Goal: Task Accomplishment & Management: Manage account settings

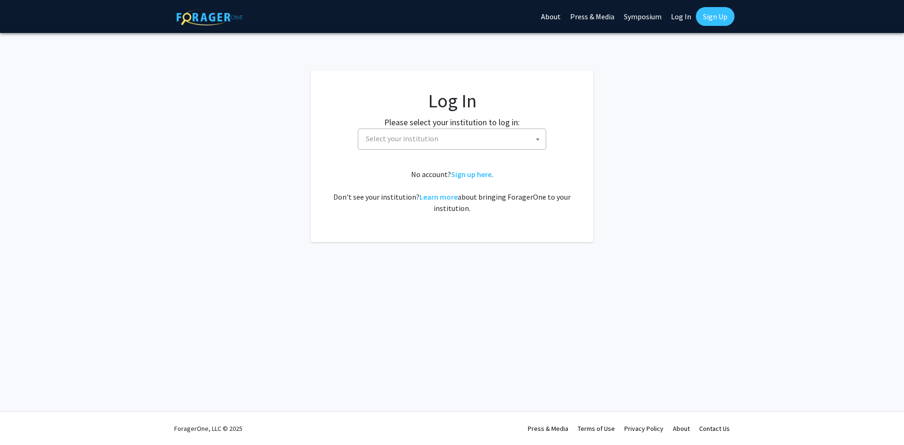
select select
click at [464, 140] on span "Select your institution" at bounding box center [454, 138] width 184 height 19
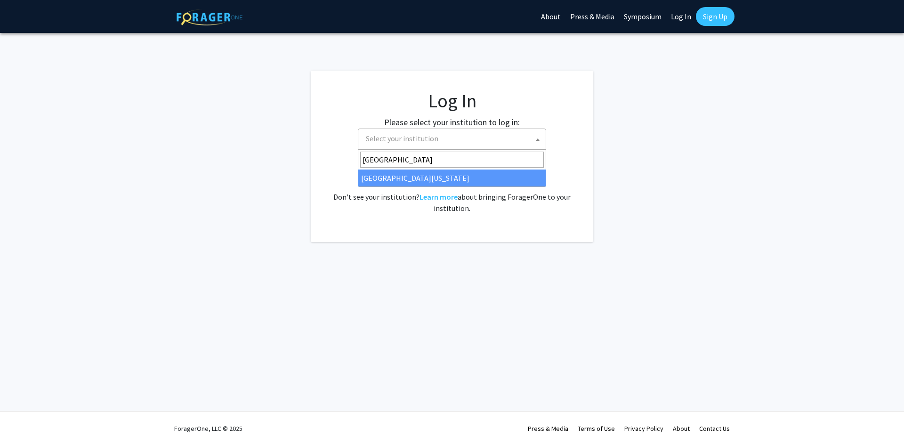
type input "university of kentucky"
select select "13"
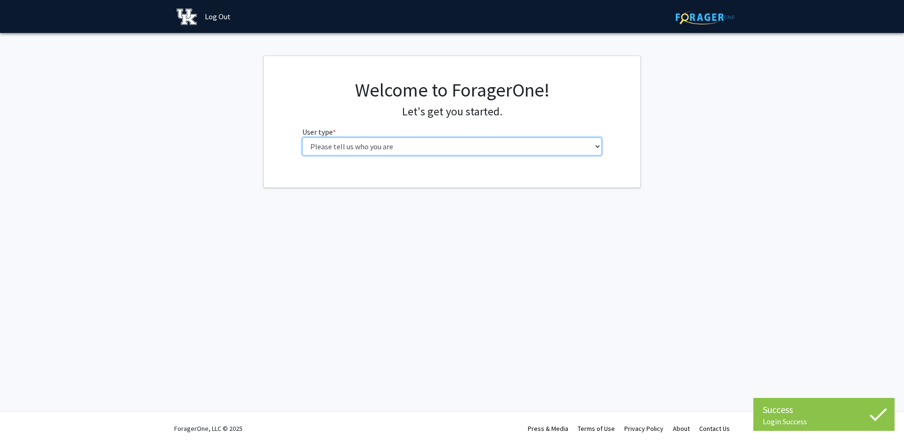
click at [464, 155] on select "Please tell us who you are Undergraduate Student Master's Student Doctoral Cand…" at bounding box center [452, 146] width 300 height 18
select select "1: undergrad"
click at [302, 137] on select "Please tell us who you are Undergraduate Student Master's Student Doctoral Cand…" at bounding box center [452, 146] width 300 height 18
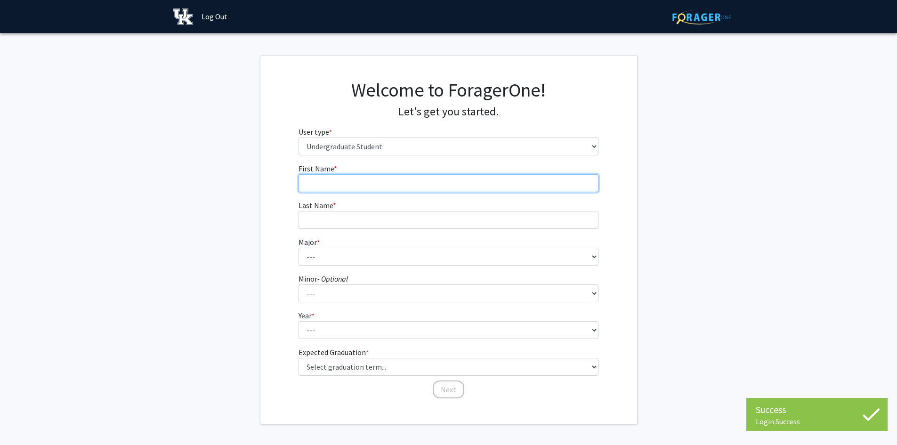
click at [417, 182] on input "First Name * required" at bounding box center [448, 183] width 300 height 18
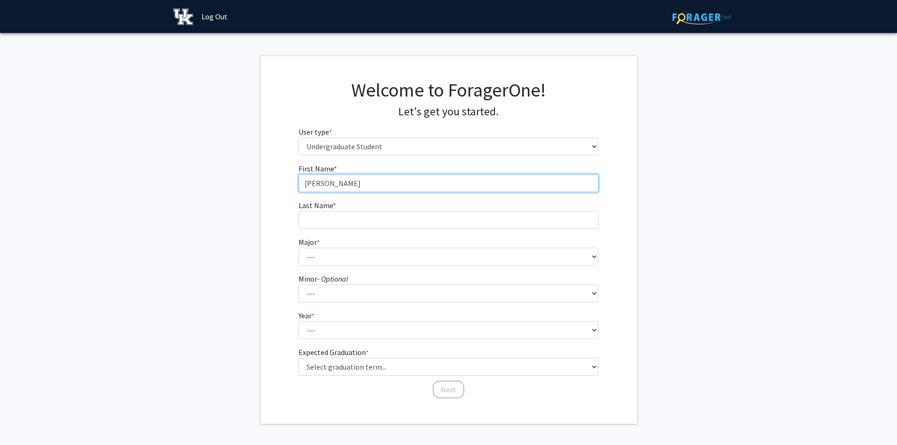
type input "[PERSON_NAME]"
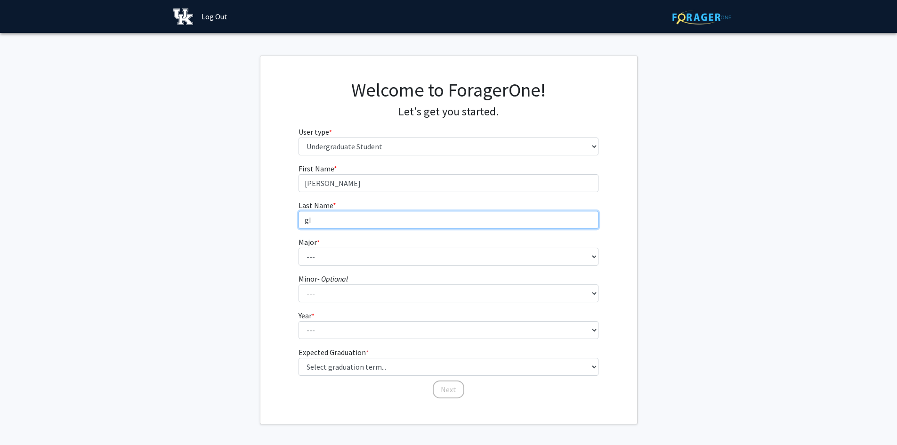
type input "g"
click at [378, 212] on input "Gilbet" at bounding box center [448, 220] width 300 height 18
type input "[PERSON_NAME]"
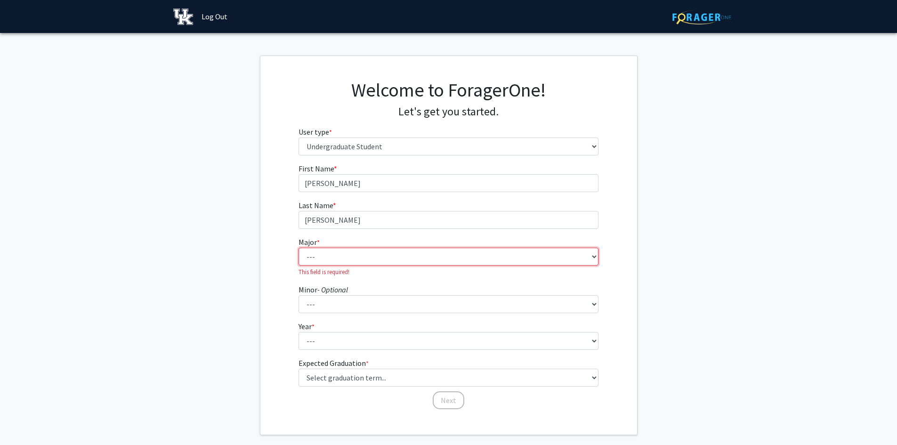
click at [371, 256] on select "--- Accounting Aerospace Engineering African American & Africana Studies Agricu…" at bounding box center [448, 257] width 300 height 18
select select "40: 877"
click at [298, 248] on select "--- Accounting Aerospace Engineering African American & Africana Studies Agricu…" at bounding box center [448, 257] width 300 height 18
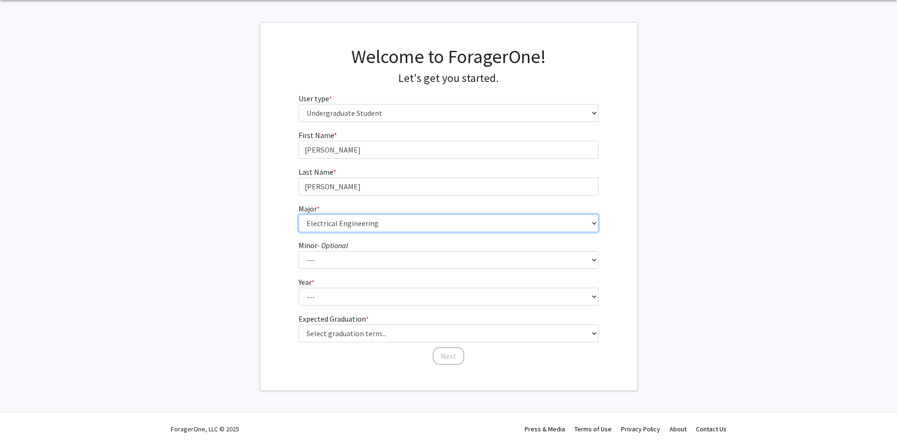
scroll to position [34, 0]
click at [375, 307] on form "First Name * required Jamie Last Name * required Gilbert Major * required --- A…" at bounding box center [448, 242] width 300 height 227
click at [375, 298] on select "--- First-year Sophomore Junior Senior Postbaccalaureate Certificate" at bounding box center [448, 296] width 300 height 18
select select "2: sophomore"
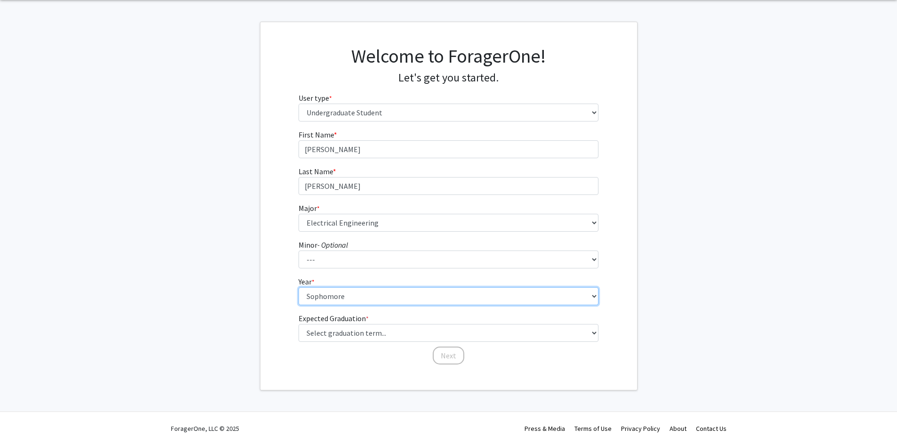
click at [298, 287] on select "--- First-year Sophomore Junior Senior Postbaccalaureate Certificate" at bounding box center [448, 296] width 300 height 18
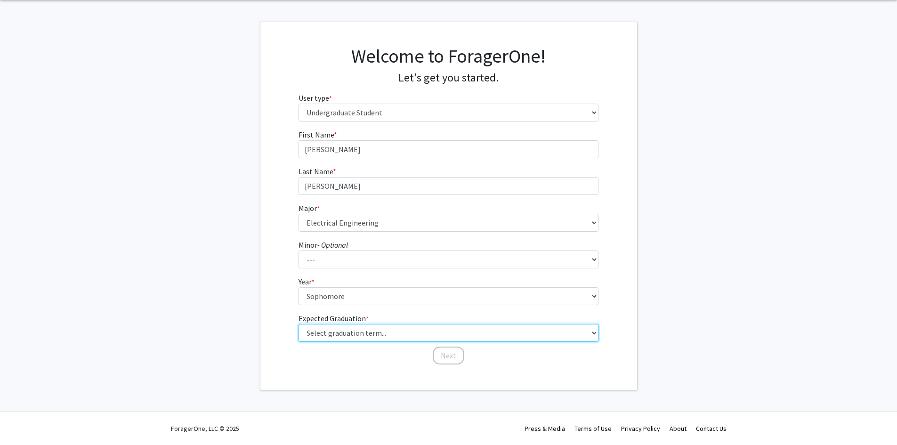
click at [369, 330] on select "Select graduation term... Spring 2025 Summer 2025 Fall 2025 Winter 2025 Spring …" at bounding box center [448, 333] width 300 height 18
select select "13: spring_2028"
click at [298, 324] on select "Select graduation term... Spring 2025 Summer 2025 Fall 2025 Winter 2025 Spring …" at bounding box center [448, 333] width 300 height 18
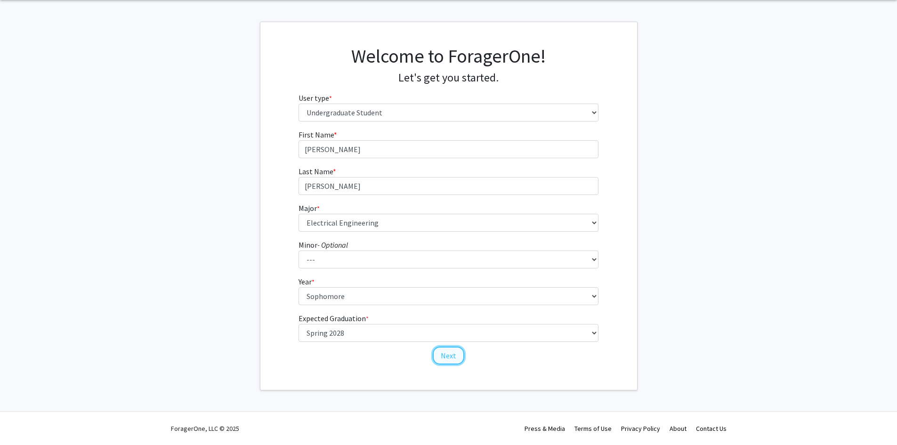
click at [446, 354] on button "Next" at bounding box center [449, 355] width 32 height 18
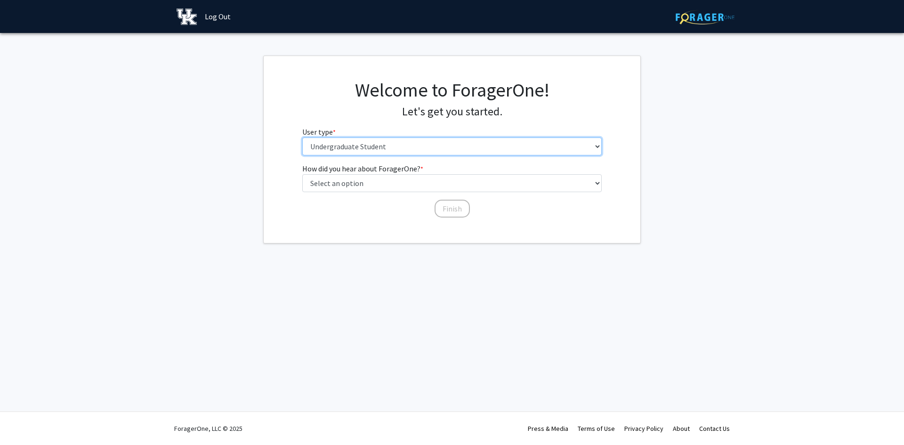
click at [397, 155] on div "Welcome to ForagerOne! Let's get you started. User type * required Please tell …" at bounding box center [452, 121] width 314 height 84
click at [267, 204] on div "How did you hear about ForagerOne? * required Select an option Peer/student rec…" at bounding box center [452, 191] width 377 height 56
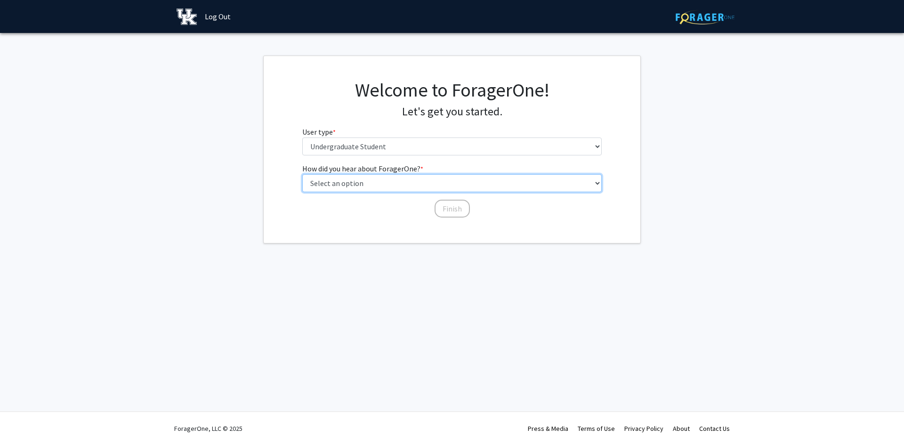
click at [340, 184] on select "Select an option Peer/student recommendation Faculty/staff recommendation Unive…" at bounding box center [452, 183] width 300 height 18
select select "2: faculty_recommendation"
click at [302, 174] on select "Select an option Peer/student recommendation Faculty/staff recommendation Unive…" at bounding box center [452, 183] width 300 height 18
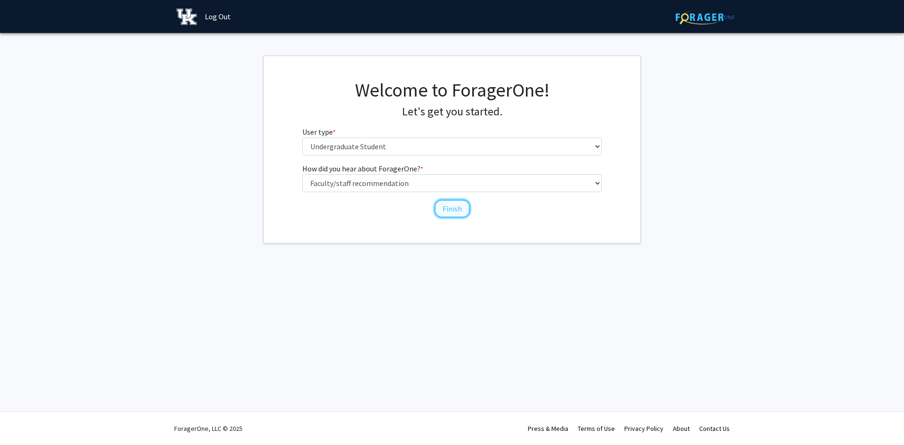
click at [463, 214] on button "Finish" at bounding box center [451, 209] width 35 height 18
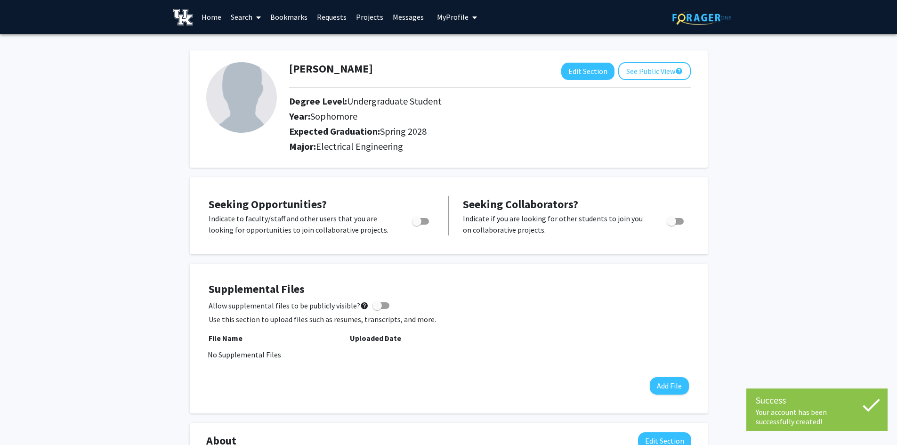
click at [271, 91] on img at bounding box center [241, 97] width 71 height 71
click at [598, 72] on button "Edit Section" at bounding box center [587, 71] width 53 height 17
select select "sophomore"
select select "41: spring_2028"
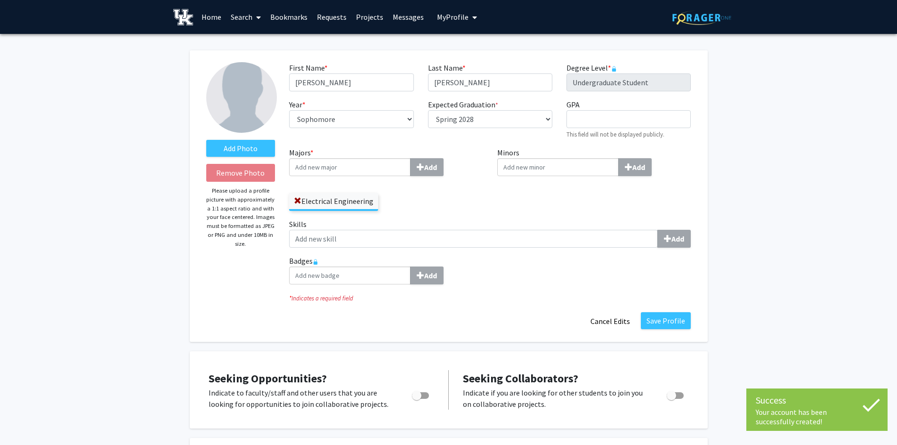
click at [253, 137] on div "Add Photo Remove Photo Please upload a profile picture with approximately a 1:1…" at bounding box center [240, 196] width 83 height 268
click at [252, 143] on label "Add Photo" at bounding box center [240, 148] width 69 height 17
click at [0, 0] on input "Add Photo" at bounding box center [0, 0] width 0 height 0
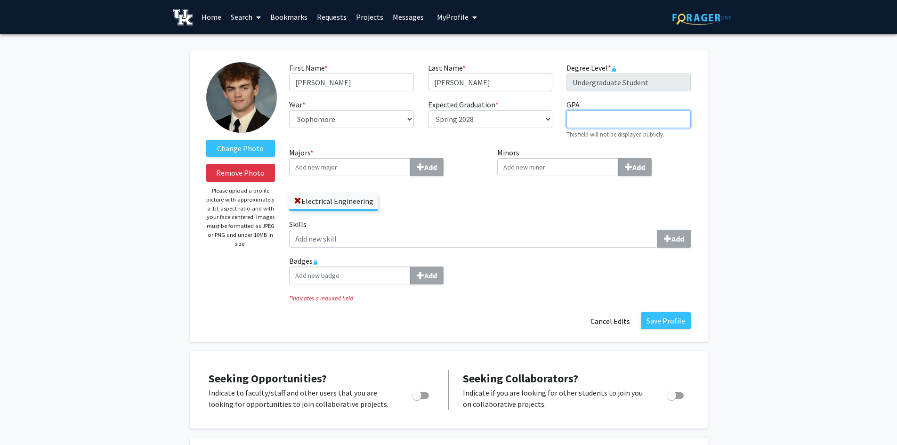
click at [597, 111] on input "GPA required" at bounding box center [628, 119] width 124 height 18
type input "3.45"
click at [503, 205] on div "Minors Add" at bounding box center [594, 183] width 208 height 72
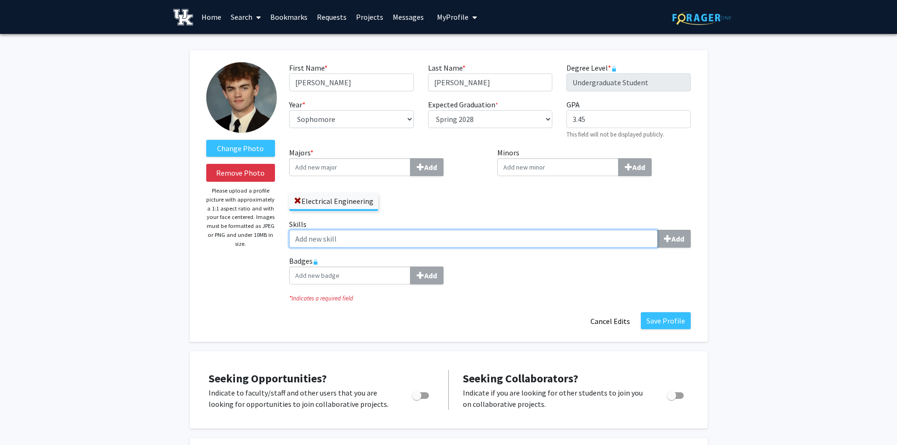
click at [466, 238] on input "Skills Add" at bounding box center [473, 239] width 369 height 18
type input "C"
type input "C++"
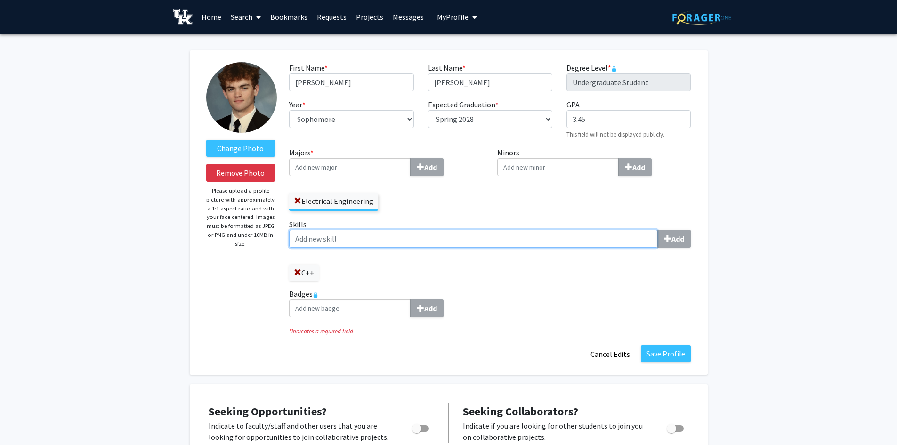
type input "L"
type input "LTSpice"
type input "Excel"
type input "d"
type input "P"
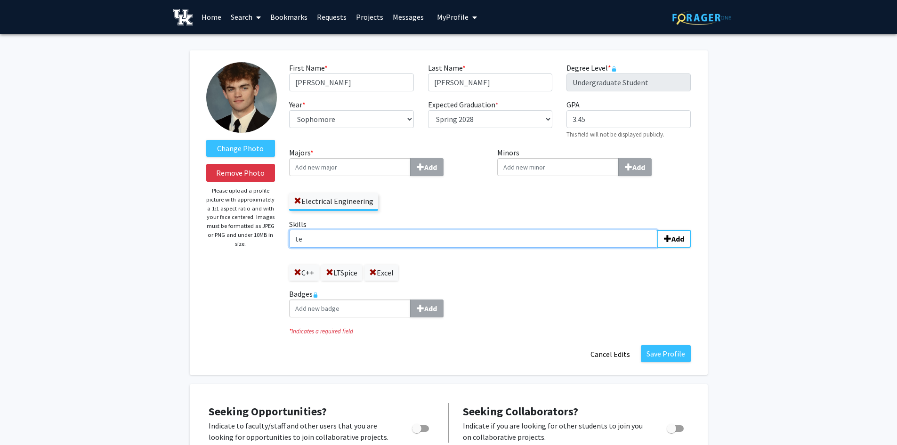
type input "t"
type input "Team Collaboration"
type input "MATLAB"
type input "Calculus"
type input "Circuits"
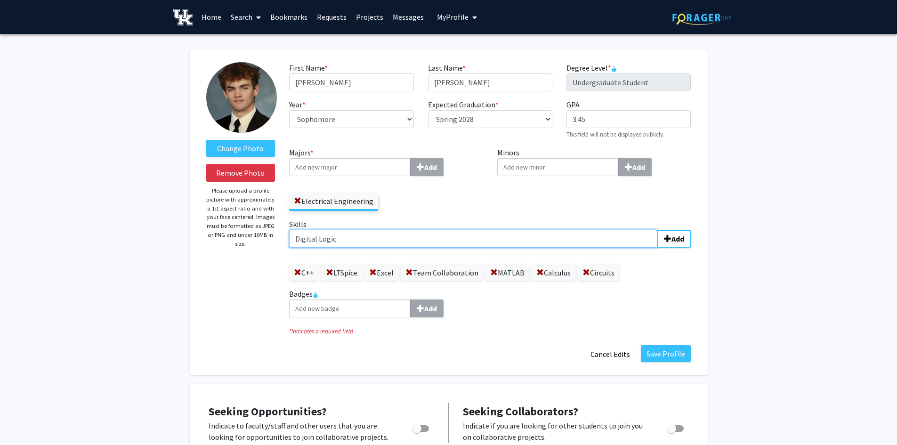
type input "Digital Logic"
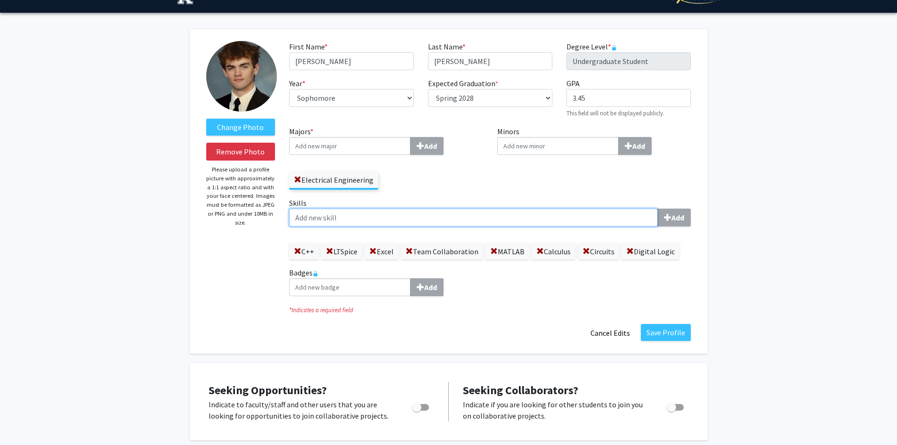
scroll to position [235, 0]
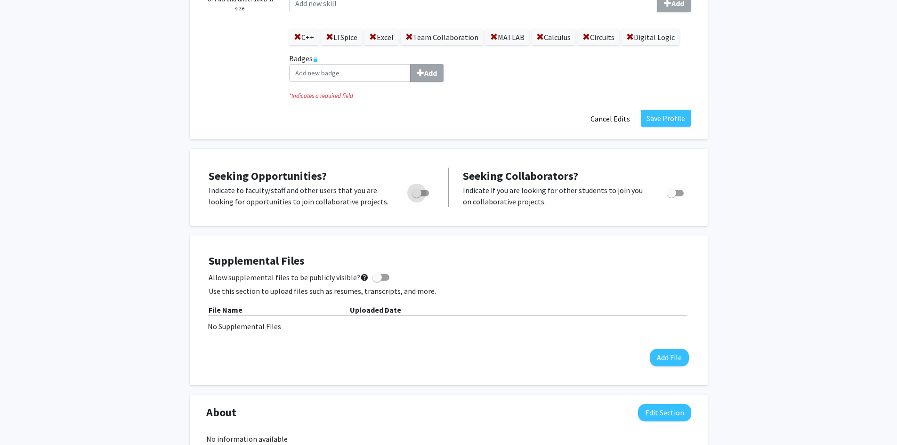
click at [414, 195] on span "Toggle" at bounding box center [416, 192] width 9 height 9
click at [416, 196] on input "Are you actively seeking opportunities?" at bounding box center [416, 196] width 0 height 0
checkbox input "true"
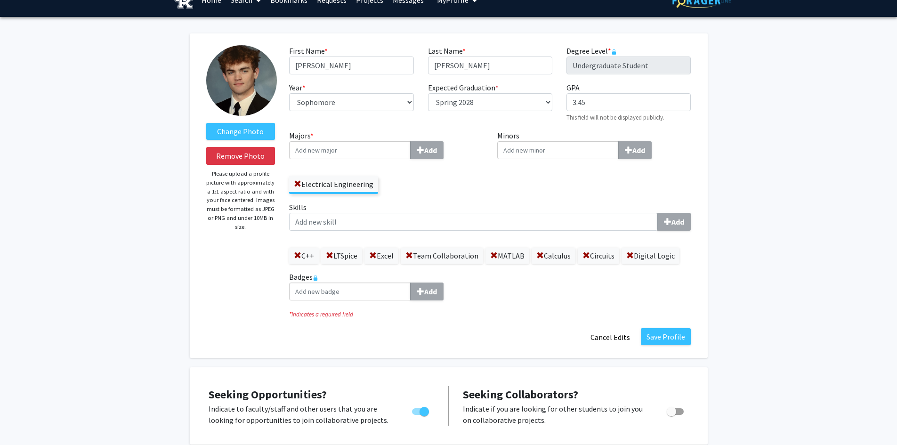
scroll to position [0, 0]
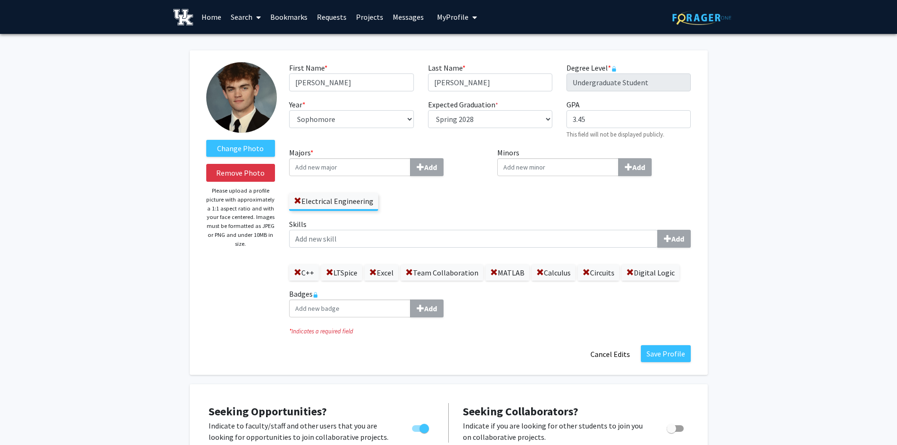
click at [212, 17] on link "Home" at bounding box center [211, 16] width 29 height 33
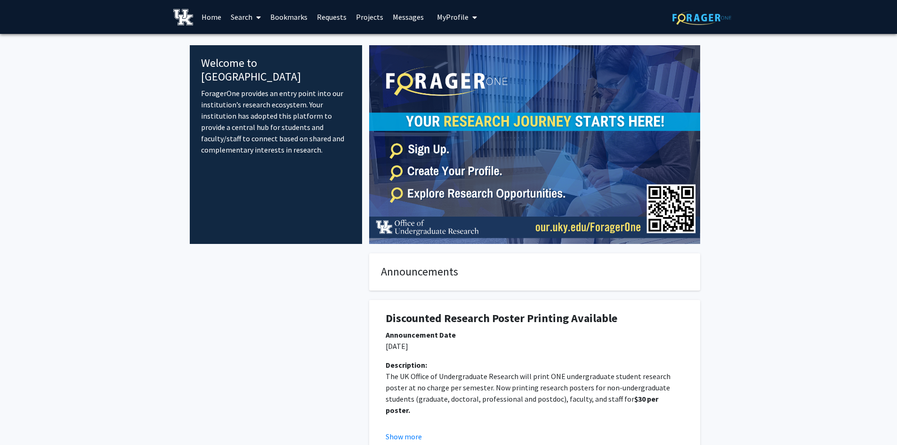
click at [245, 16] on link "Search" at bounding box center [246, 16] width 40 height 33
click at [257, 64] on span "Students" at bounding box center [254, 62] width 57 height 19
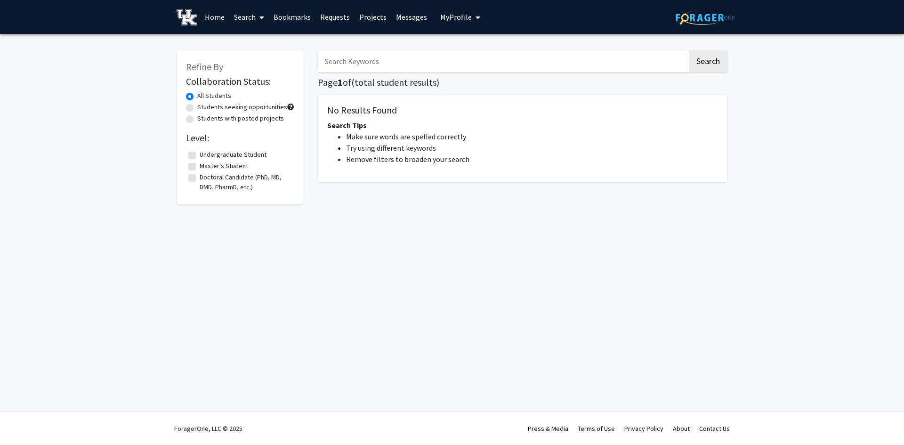
click at [292, 16] on link "Bookmarks" at bounding box center [292, 16] width 47 height 33
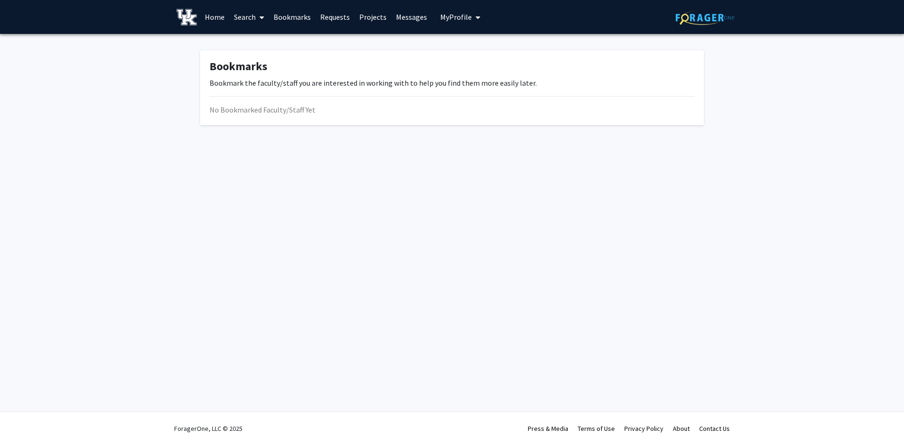
click at [337, 22] on link "Requests" at bounding box center [334, 16] width 39 height 33
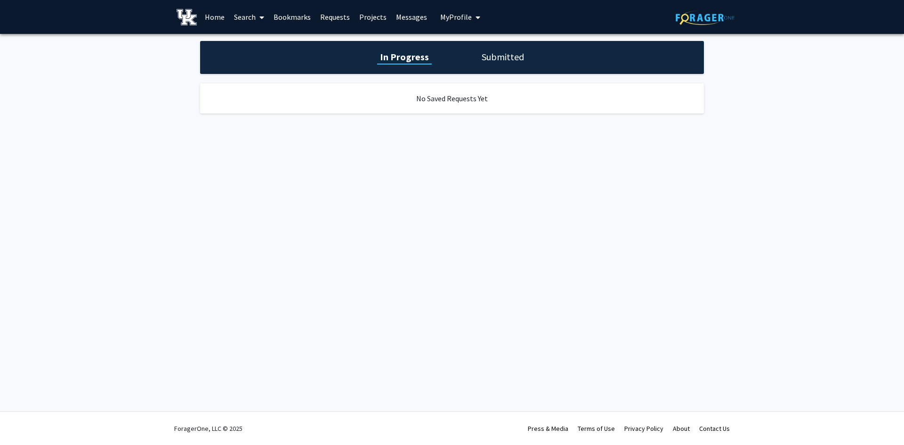
click at [384, 22] on link "Projects" at bounding box center [372, 16] width 37 height 33
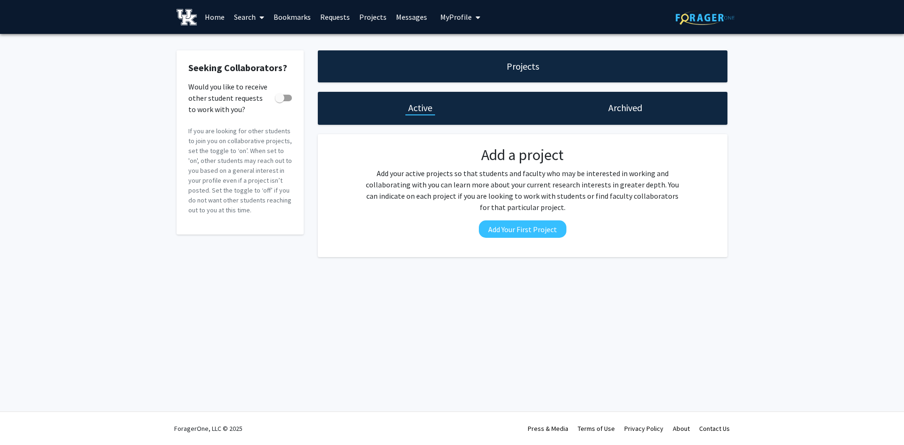
click at [398, 15] on link "Messages" at bounding box center [411, 16] width 40 height 33
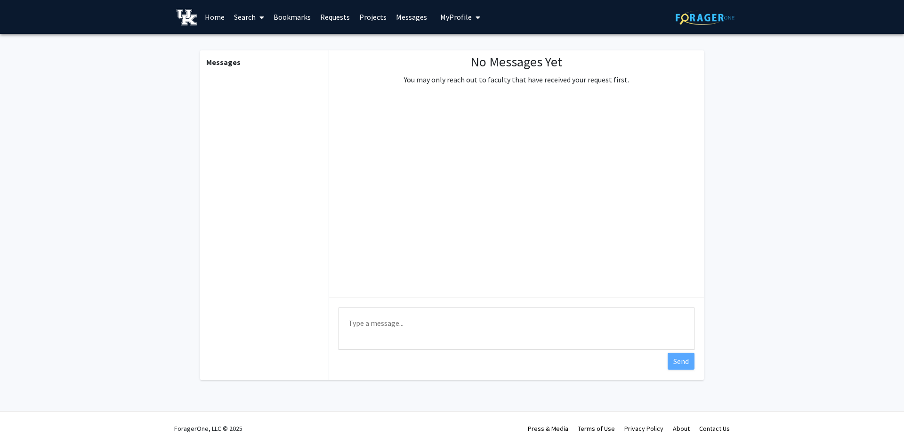
click at [361, 12] on link "Projects" at bounding box center [372, 16] width 37 height 33
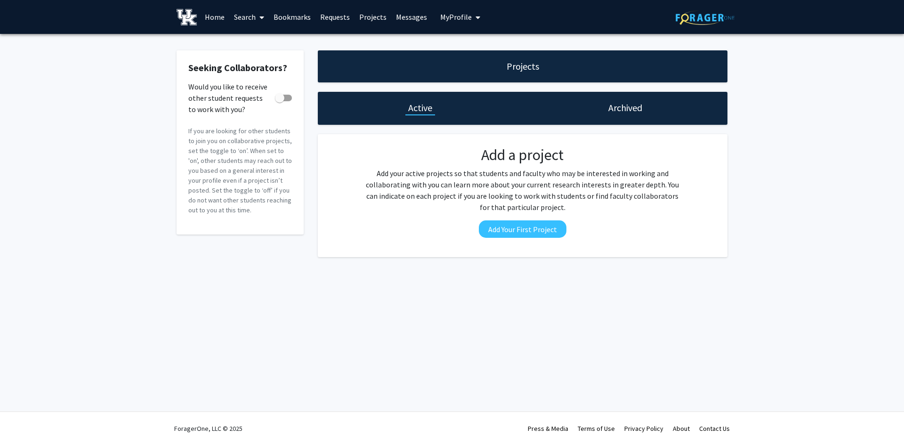
click at [472, 22] on span "My profile dropdown to access profile and logout" at bounding box center [476, 17] width 8 height 33
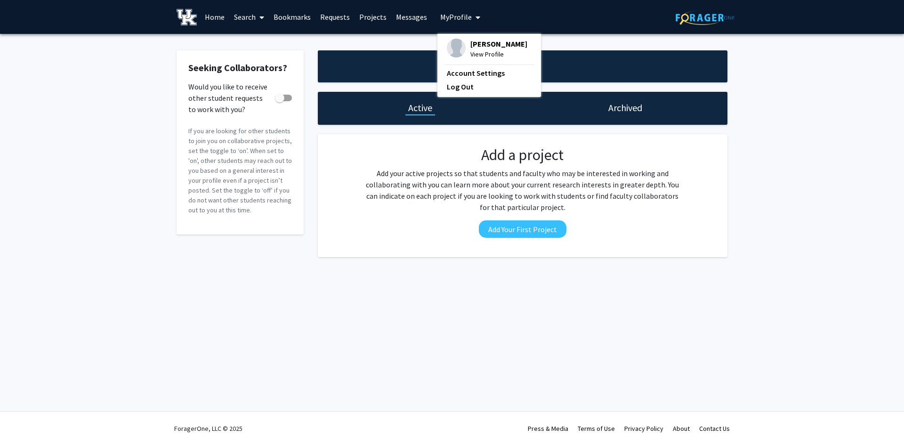
click at [471, 50] on span "View Profile" at bounding box center [498, 54] width 57 height 10
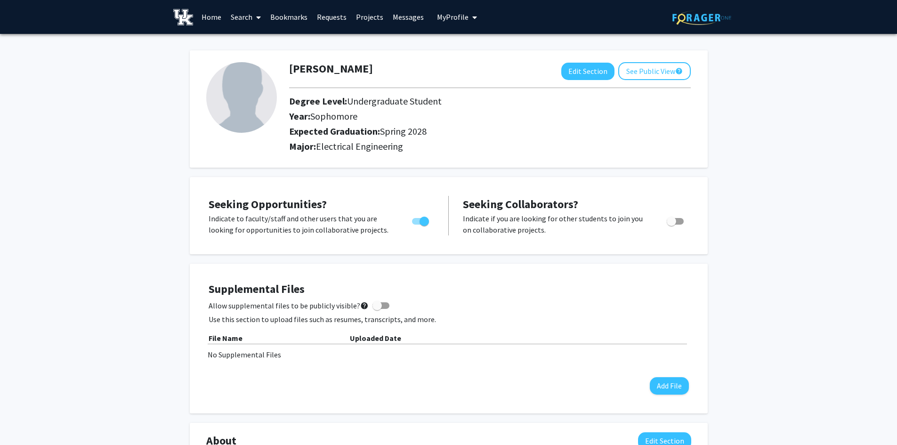
click at [410, 86] on div at bounding box center [490, 88] width 416 height 16
click at [606, 68] on button "Edit Section" at bounding box center [587, 71] width 53 height 17
select select "sophomore"
select select "41: spring_2028"
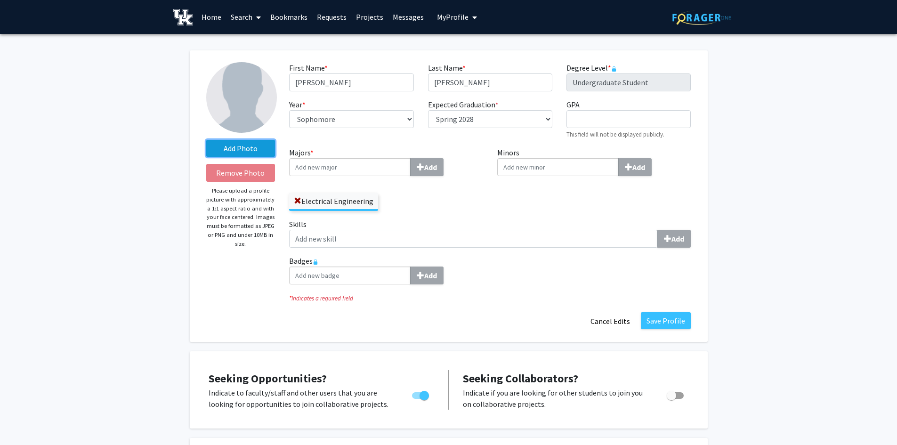
click at [254, 142] on label "Add Photo" at bounding box center [240, 148] width 69 height 17
click at [0, 0] on input "Add Photo" at bounding box center [0, 0] width 0 height 0
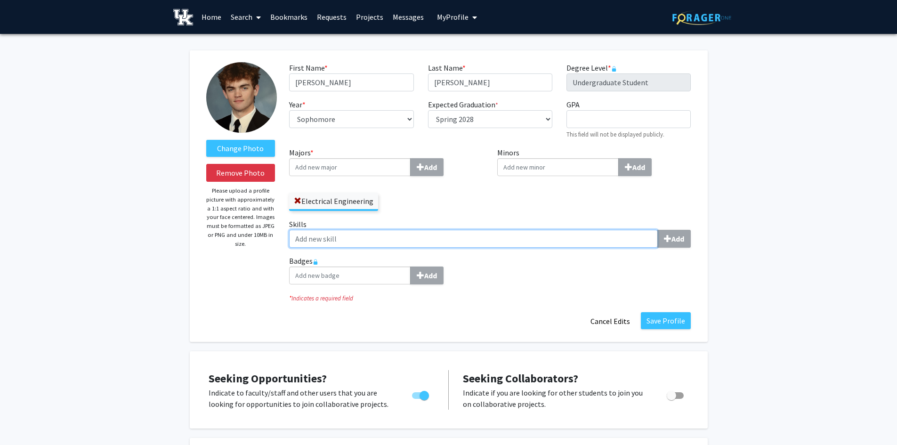
click at [353, 233] on input "Skills Add" at bounding box center [473, 239] width 369 height 18
type input "C++"
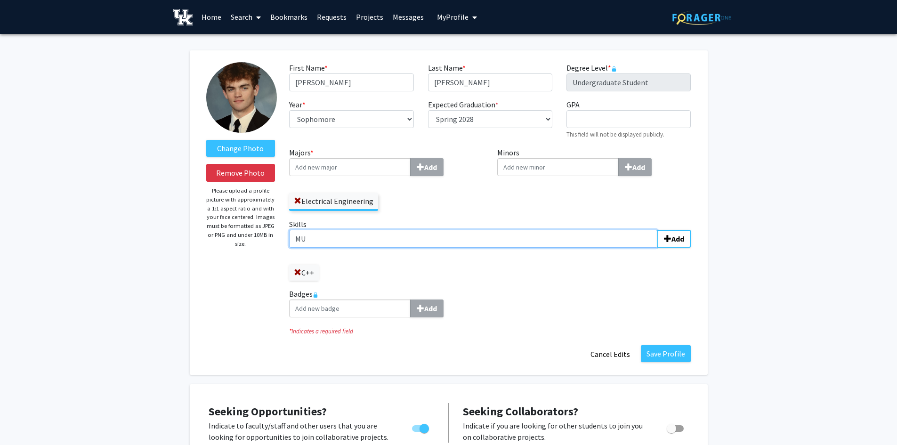
type input "M"
type input "Logisim"
type input "LTSpice"
type input "MATLAB"
type input "Python"
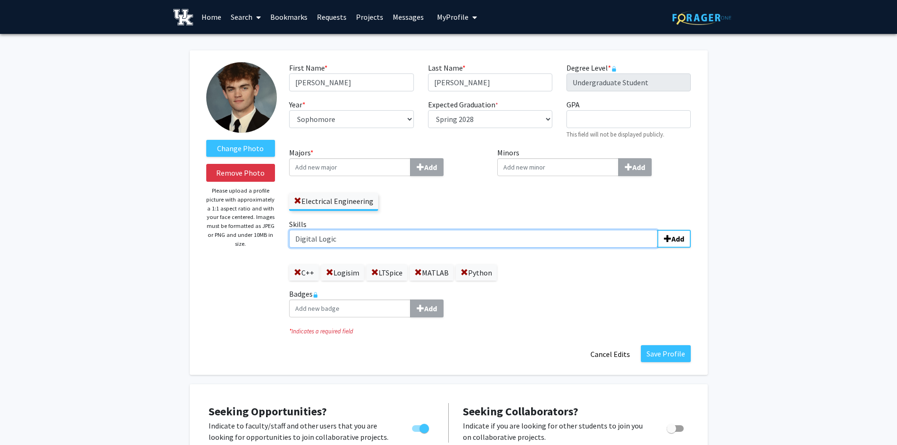
type input "Digital Logic"
type input "Circuit Analysis"
type input "Excel"
type input "Communication"
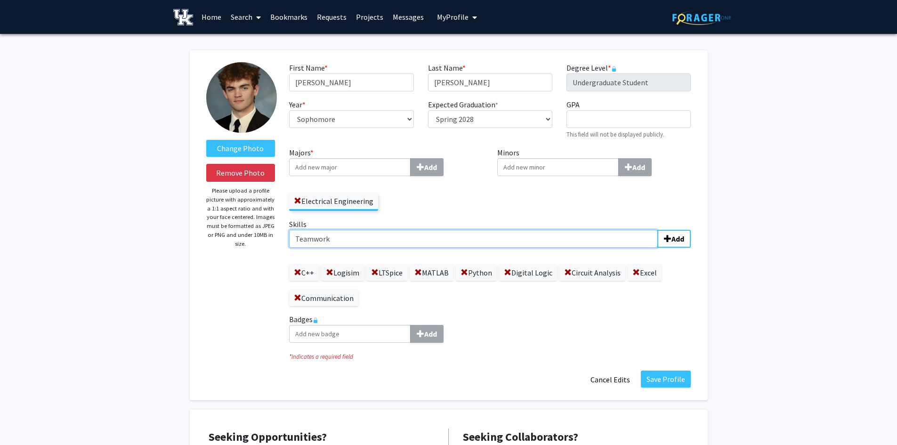
type input "Teamwork"
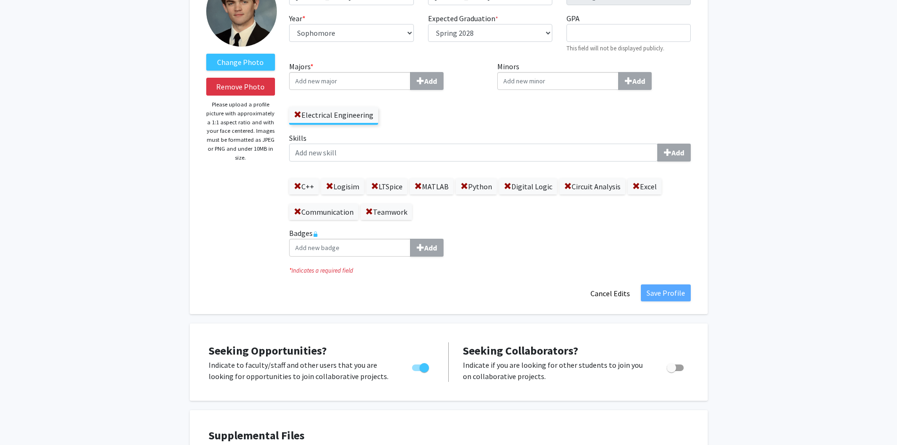
scroll to position [141, 0]
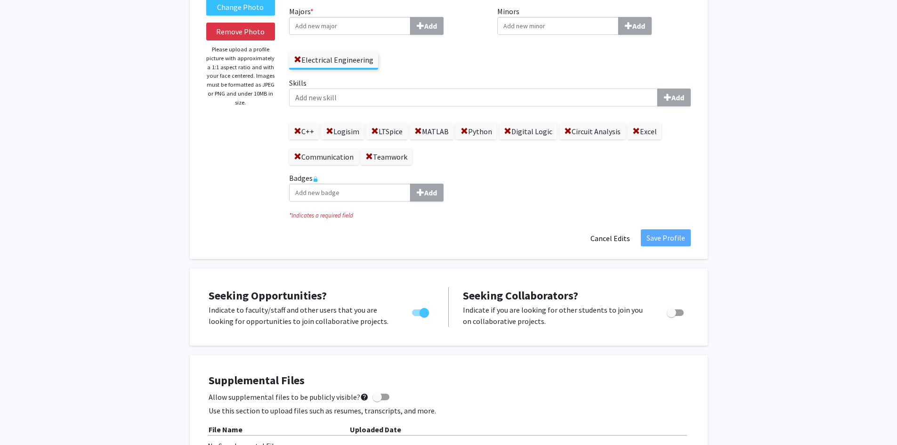
click at [817, 208] on div "Change Photo Remove Photo Please upload a profile picture with approximately a …" at bounding box center [448, 420] width 897 height 1054
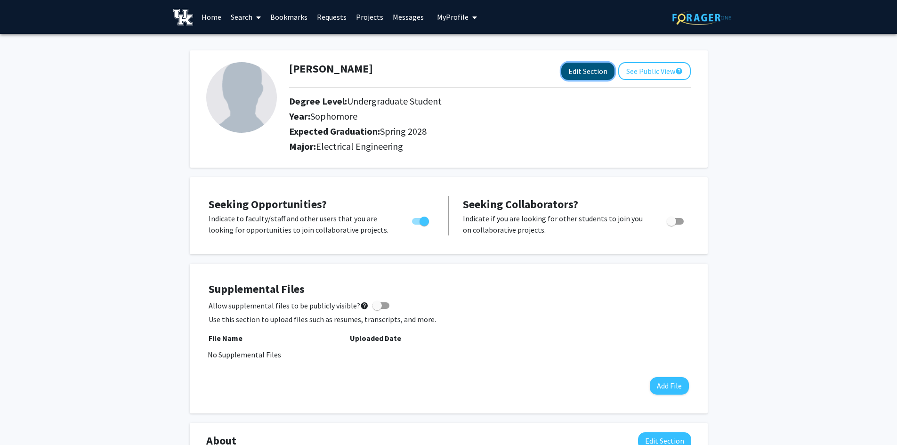
click at [582, 75] on button "Edit Section" at bounding box center [587, 71] width 53 height 17
select select "sophomore"
select select "41: spring_2028"
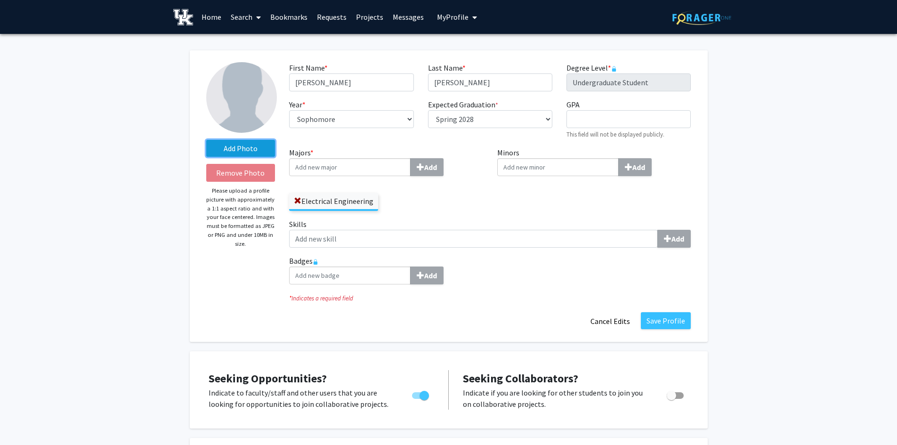
click at [246, 143] on label "Add Photo" at bounding box center [240, 148] width 69 height 17
click at [0, 0] on input "Add Photo" at bounding box center [0, 0] width 0 height 0
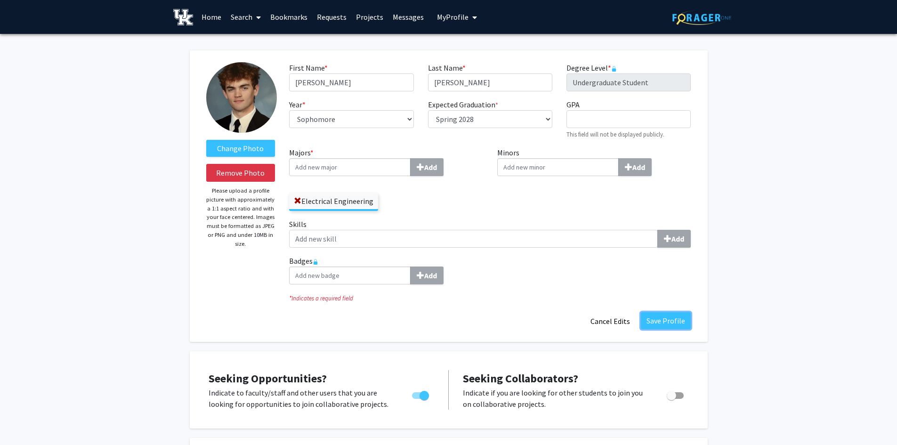
click at [663, 320] on button "Save Profile" at bounding box center [666, 320] width 50 height 17
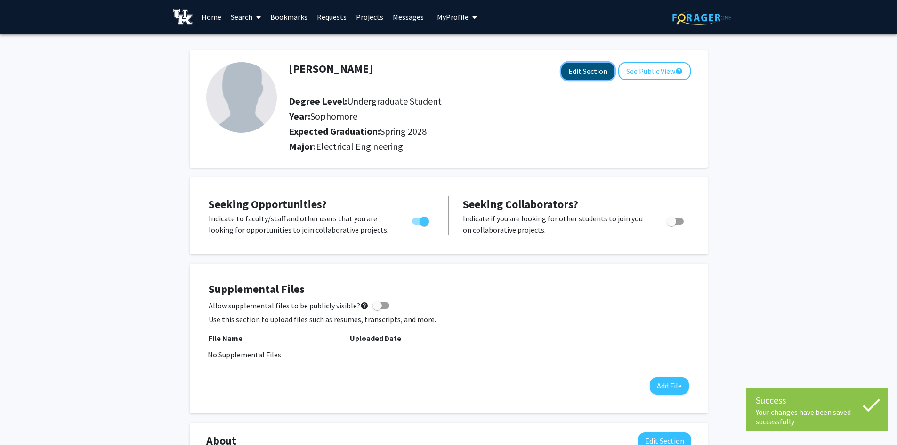
click at [574, 75] on button "Edit Section" at bounding box center [587, 71] width 53 height 17
select select "sophomore"
select select "41: spring_2028"
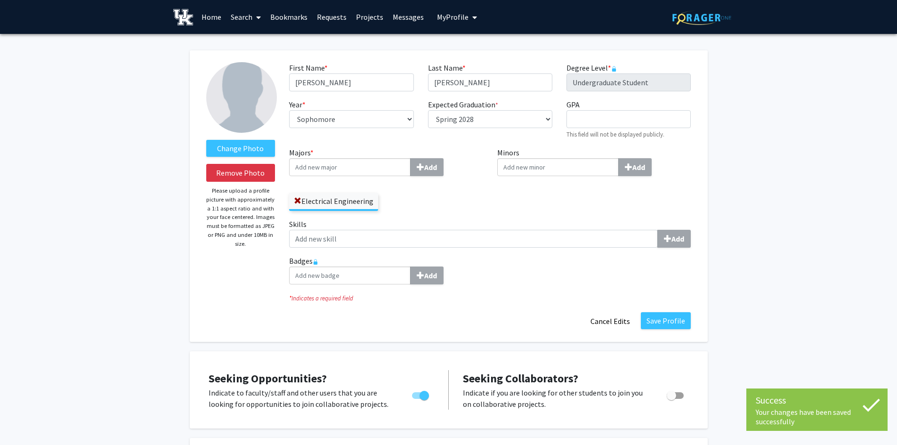
click at [489, 249] on div "Skills Add" at bounding box center [490, 236] width 416 height 37
select select "sophomore"
select select "41: spring_2028"
click at [585, 246] on input "Skills Add" at bounding box center [473, 239] width 369 height 18
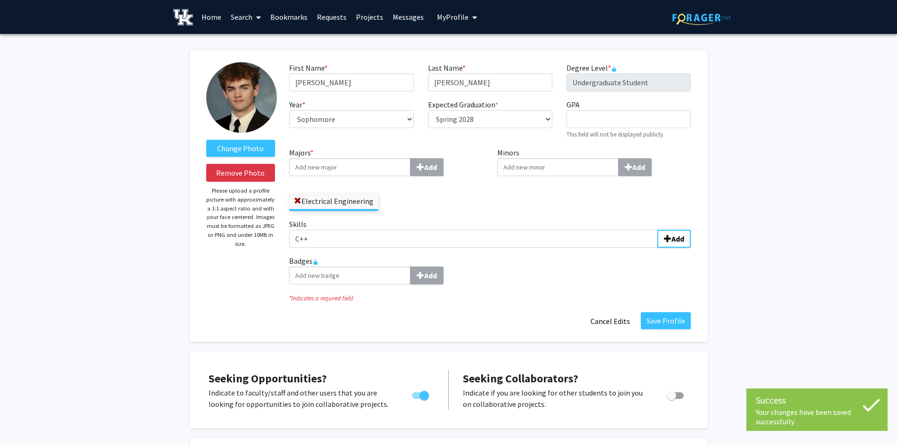
type input "C++"
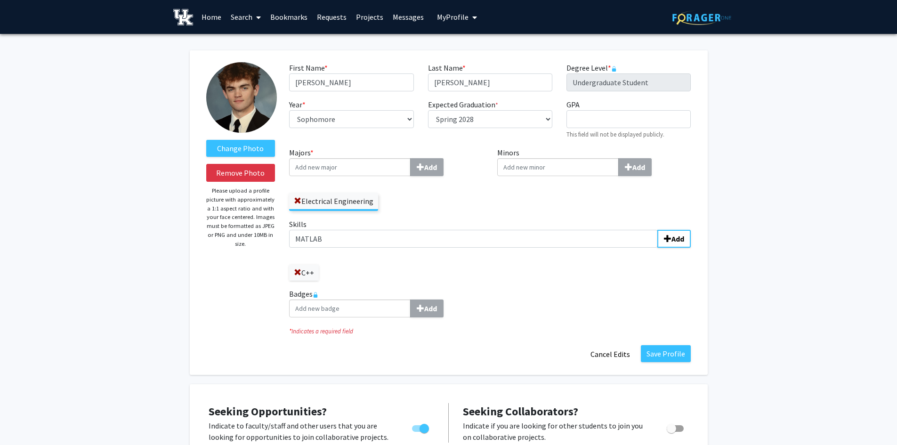
type input "MATLAB"
type input "Python"
type input "Logisim"
type input "M"
type input "LTSpice"
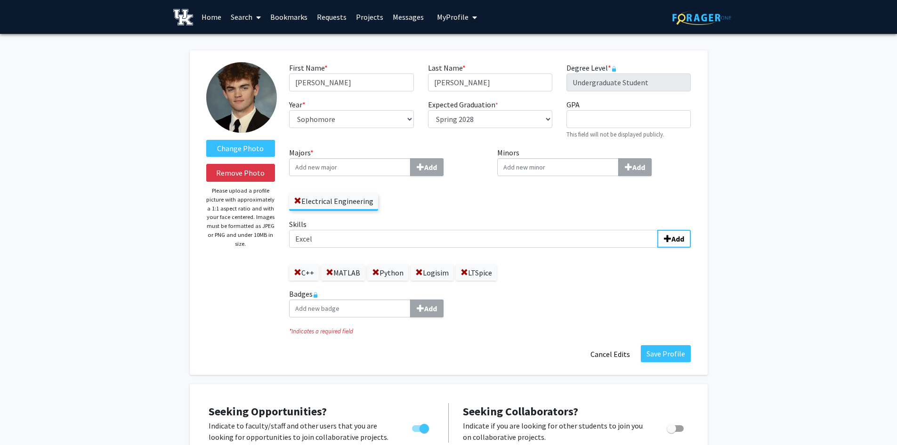
type input "Excel"
type input "Word"
click at [652, 349] on button "Save Profile" at bounding box center [666, 353] width 50 height 17
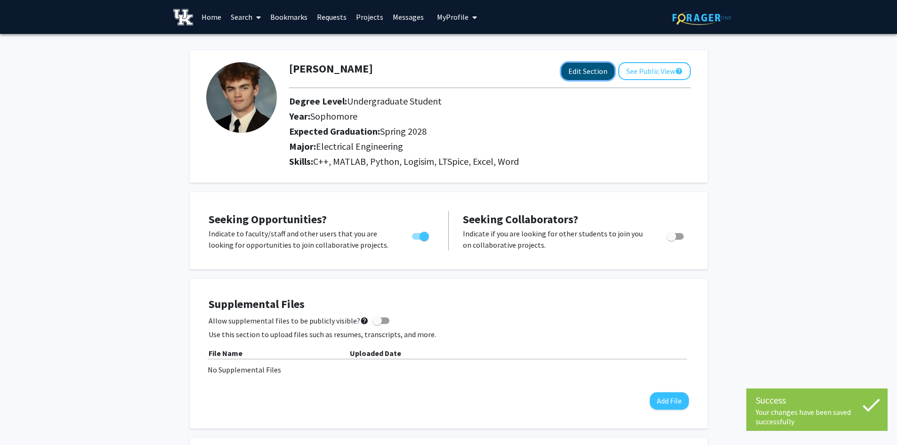
click at [602, 77] on button "Edit Section" at bounding box center [587, 71] width 53 height 17
select select "sophomore"
select select "41: spring_2028"
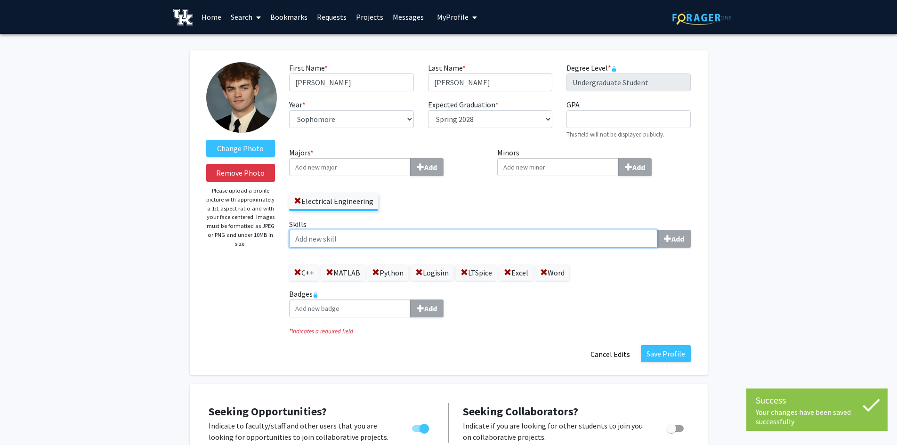
click at [428, 240] on input "Skills Add" at bounding box center [473, 239] width 369 height 18
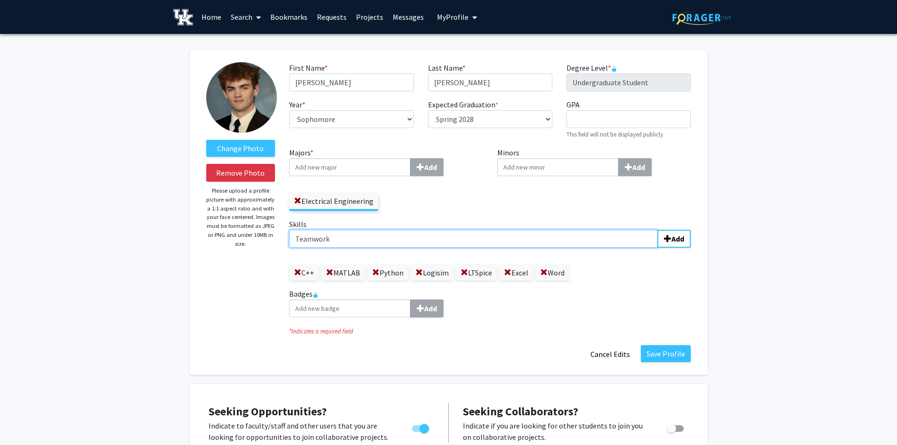
type input "Teamwork"
type input "Data Entry"
type input "Data Analysis"
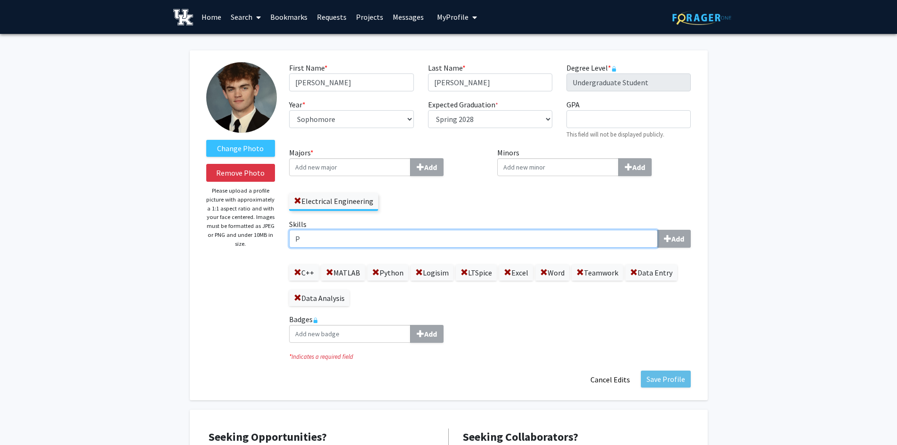
type input "P"
click at [417, 246] on input "P" at bounding box center [473, 239] width 369 height 18
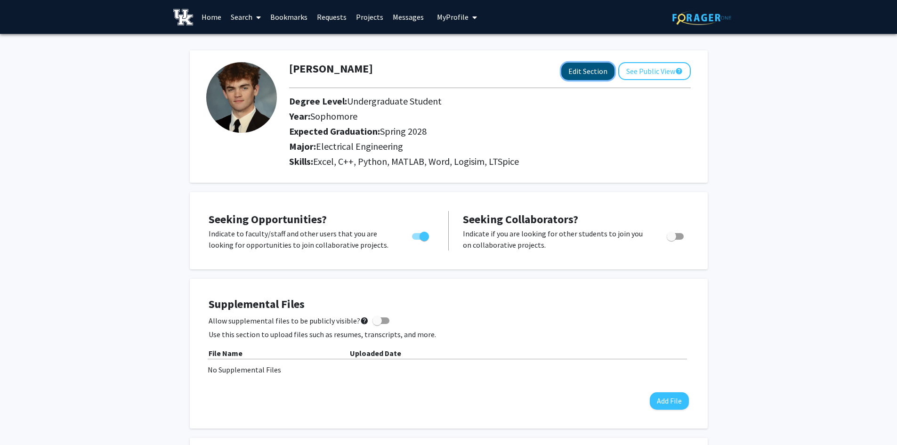
click at [583, 74] on button "Edit Section" at bounding box center [587, 71] width 53 height 17
select select "sophomore"
select select "41: spring_2028"
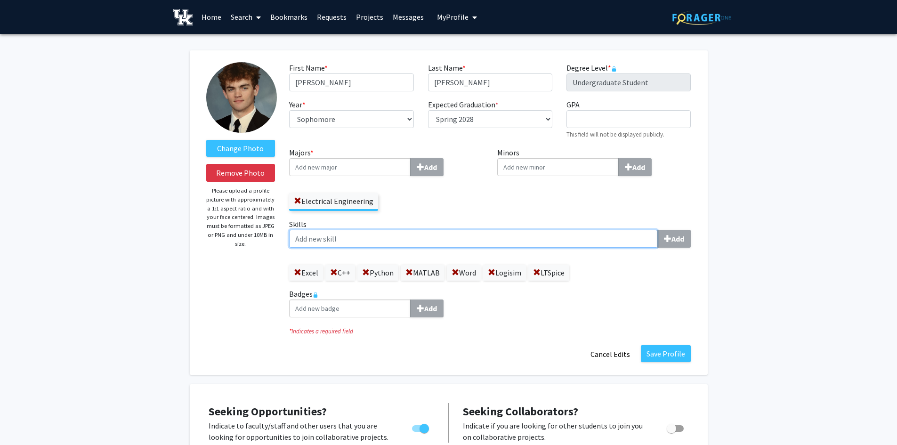
click at [447, 238] on input "Skills Add" at bounding box center [473, 239] width 369 height 18
type input "d"
type input "Data Entry"
type input "Data Analysis"
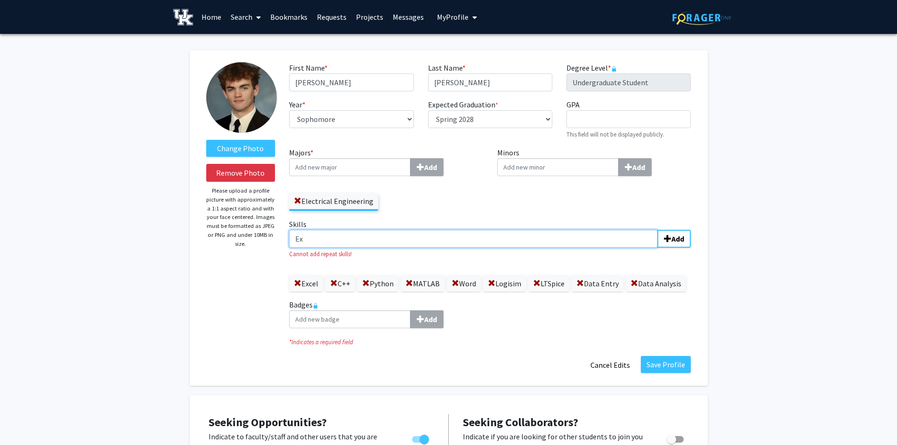
type input "E"
type input "W"
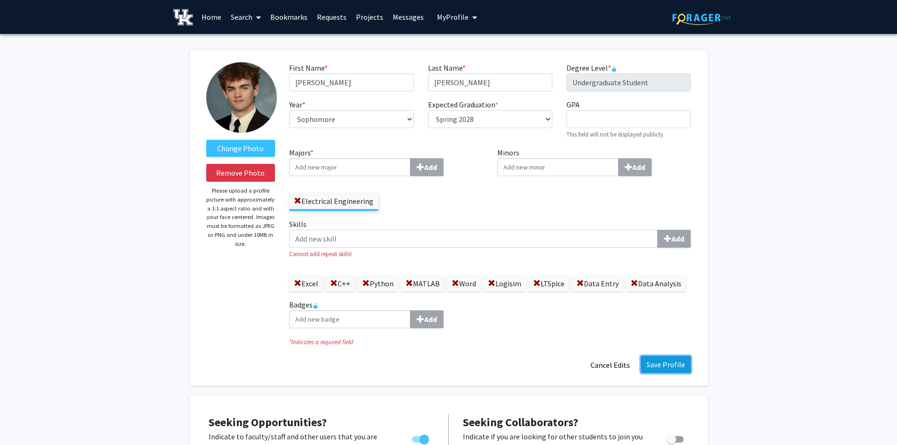
click at [687, 373] on button "Save Profile" at bounding box center [666, 364] width 50 height 17
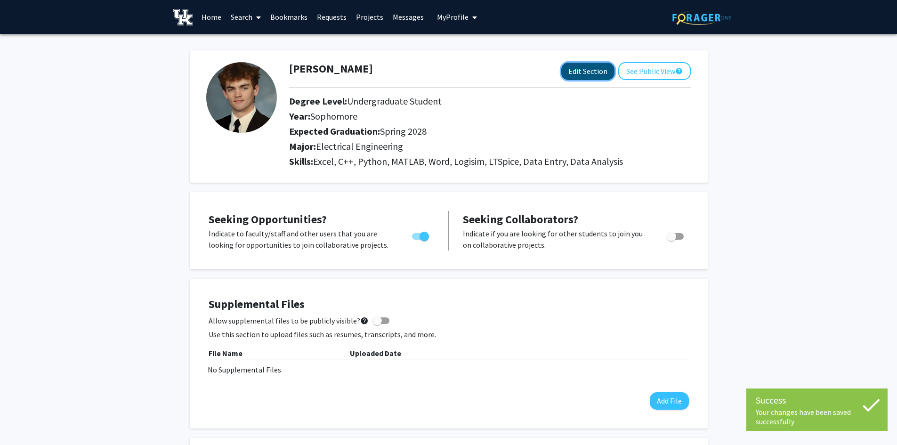
click at [585, 74] on button "Edit Section" at bounding box center [587, 71] width 53 height 17
select select "sophomore"
select select "41: spring_2028"
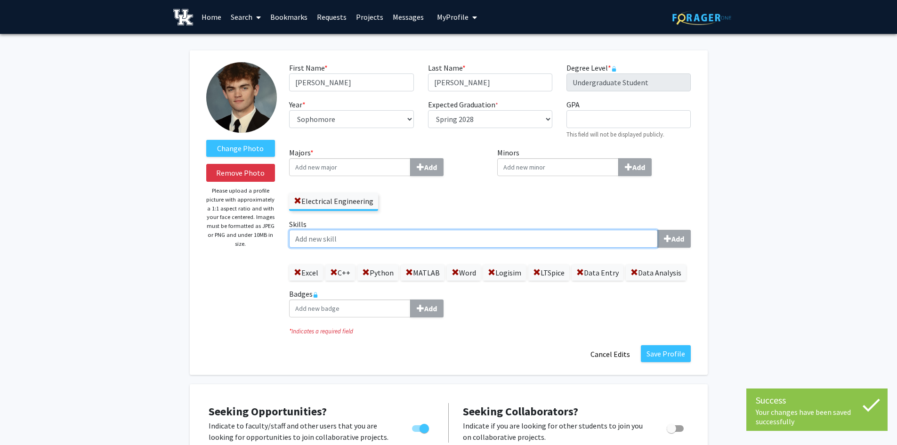
click at [491, 240] on input "Skills Add" at bounding box center [473, 239] width 369 height 18
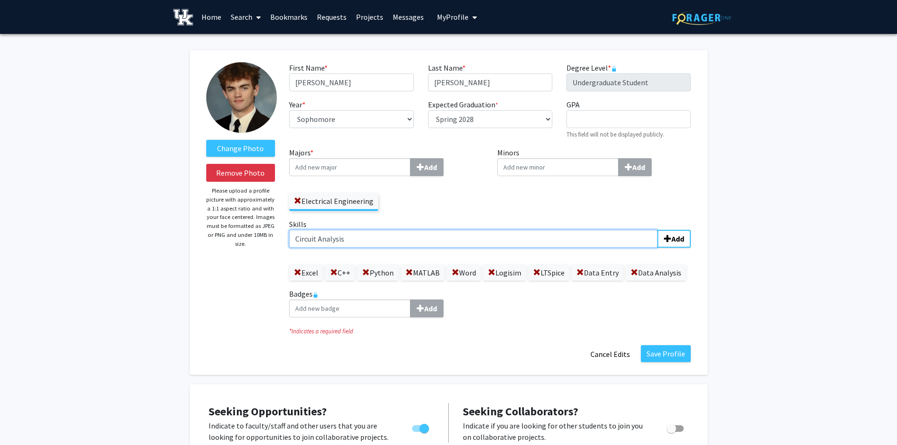
type input "Circuit Analysis"
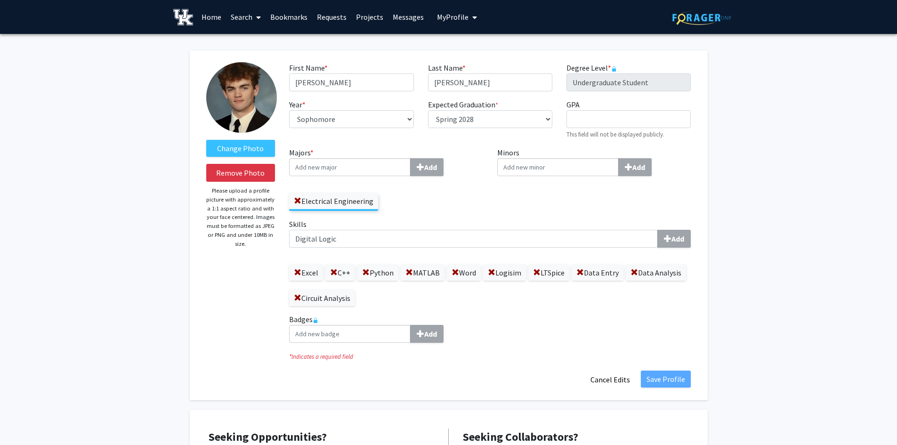
click at [570, 346] on div "Badges Add" at bounding box center [490, 331] width 416 height 37
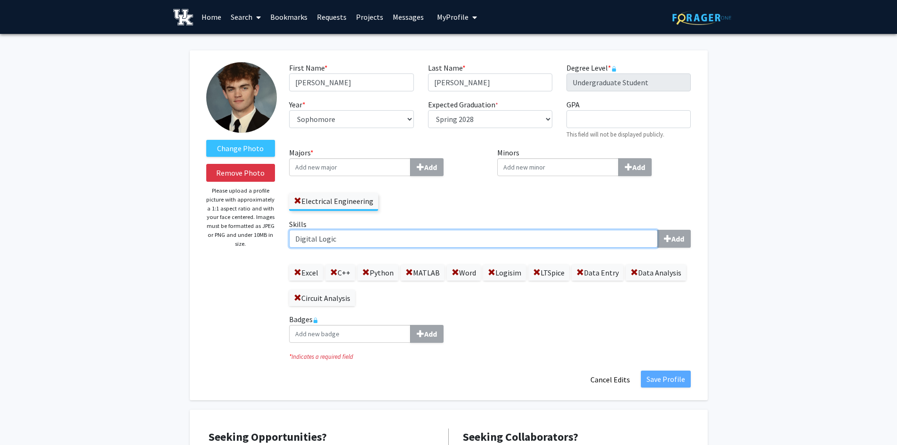
click at [581, 241] on input "Digital Logic" at bounding box center [473, 239] width 369 height 18
type input "D"
type input "Communication"
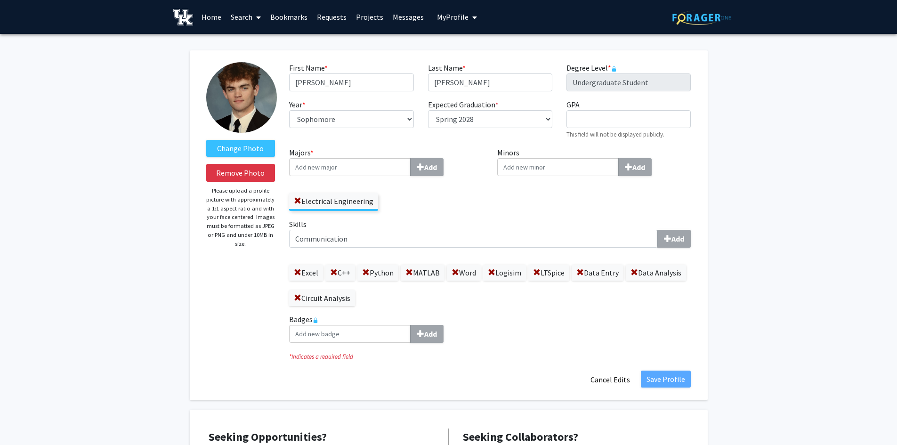
drag, startPoint x: 561, startPoint y: 270, endPoint x: 560, endPoint y: 275, distance: 4.7
click at [560, 274] on label "LTSpice" at bounding box center [548, 273] width 41 height 16
drag, startPoint x: 549, startPoint y: 302, endPoint x: 583, endPoint y: 320, distance: 37.9
click at [549, 303] on div "Excel C++ Python MATLAB Word Logisim LTSpice Data Entry Data Analysis Circuit A…" at bounding box center [489, 280] width 401 height 51
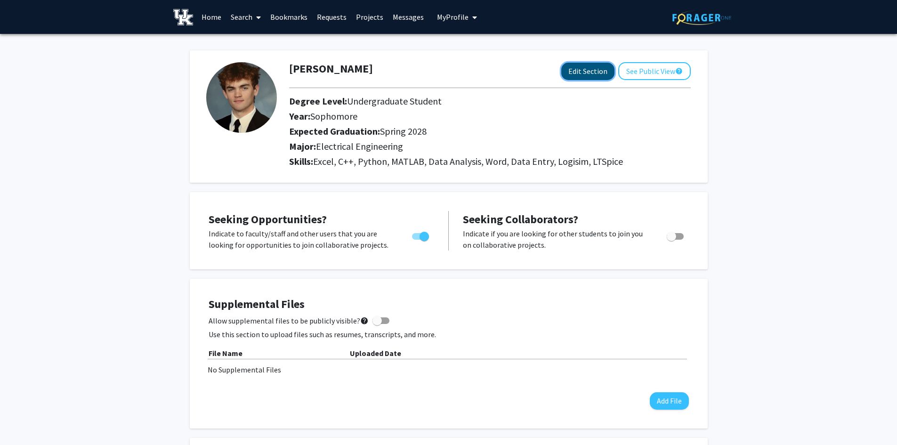
click at [579, 73] on button "Edit Section" at bounding box center [587, 71] width 53 height 17
select select "sophomore"
select select "41: spring_2028"
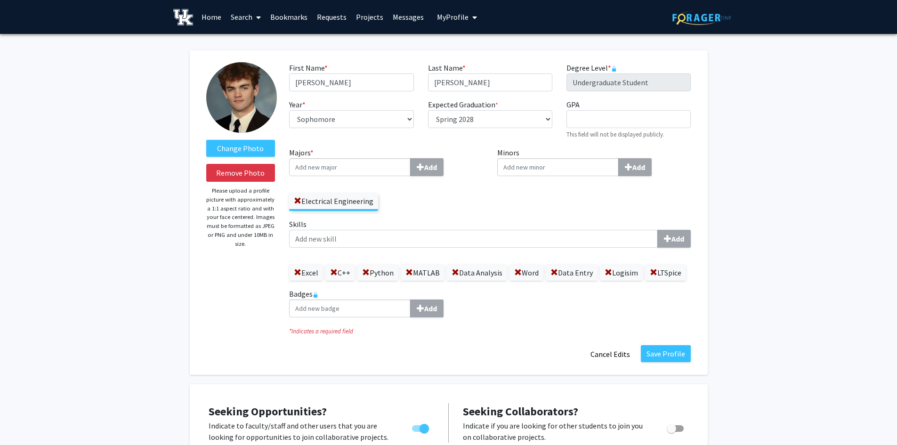
click at [506, 227] on label "Skills Add" at bounding box center [489, 232] width 401 height 29
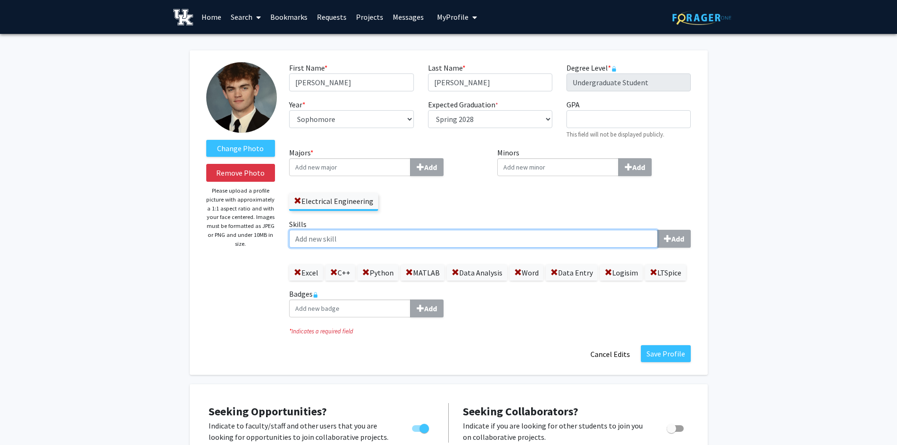
click at [506, 230] on input "Skills Add" at bounding box center [473, 239] width 369 height 18
type input "Circuit Analysis"
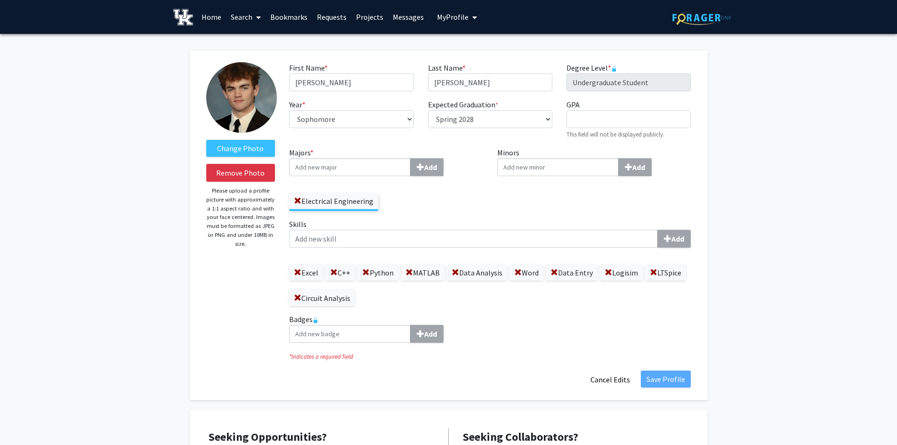
click at [686, 337] on div "Add" at bounding box center [489, 334] width 401 height 18
click at [687, 371] on fg-title-edit "First Name * required [PERSON_NAME] Last Name * required [PERSON_NAME] Level * …" at bounding box center [489, 225] width 401 height 326
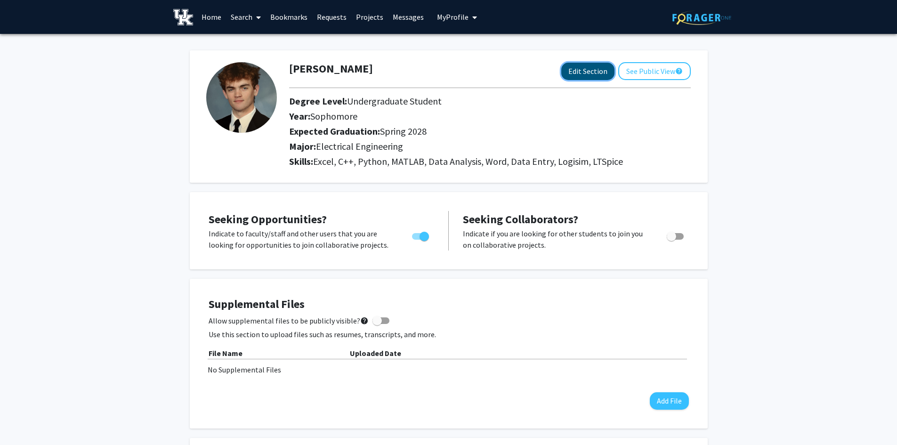
click at [574, 63] on button "Edit Section" at bounding box center [587, 71] width 53 height 17
select select "sophomore"
select select "41: spring_2028"
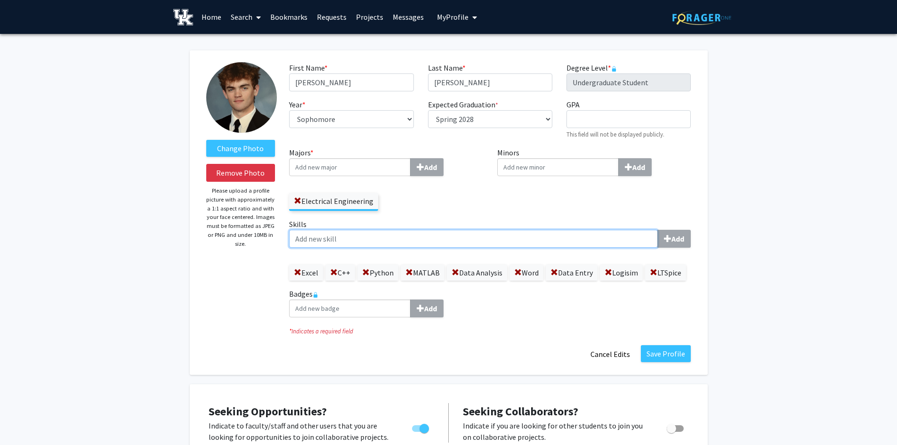
click at [421, 237] on input "Skills Add" at bounding box center [473, 239] width 369 height 18
type input "Circuit Analysis"
